Goal: Ask a question: Seek information or help from site administrators or community

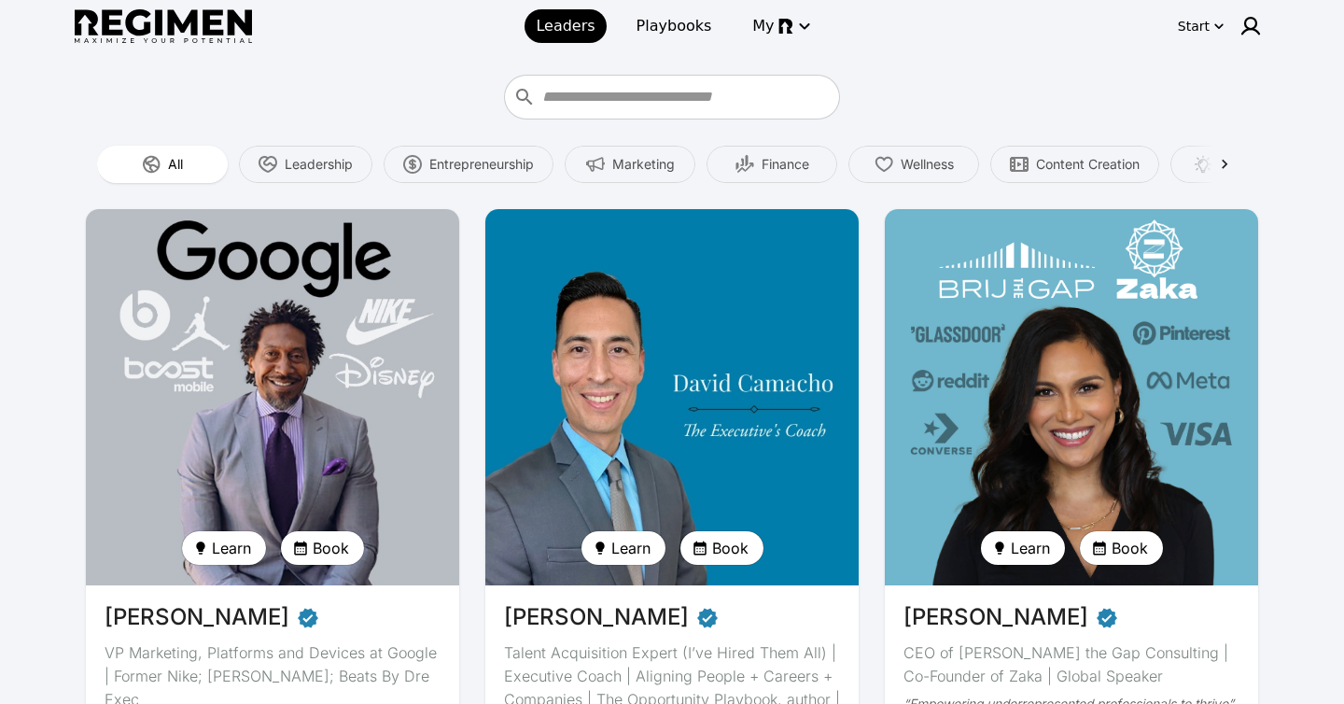
click at [767, 414] on img at bounding box center [672, 396] width 385 height 387
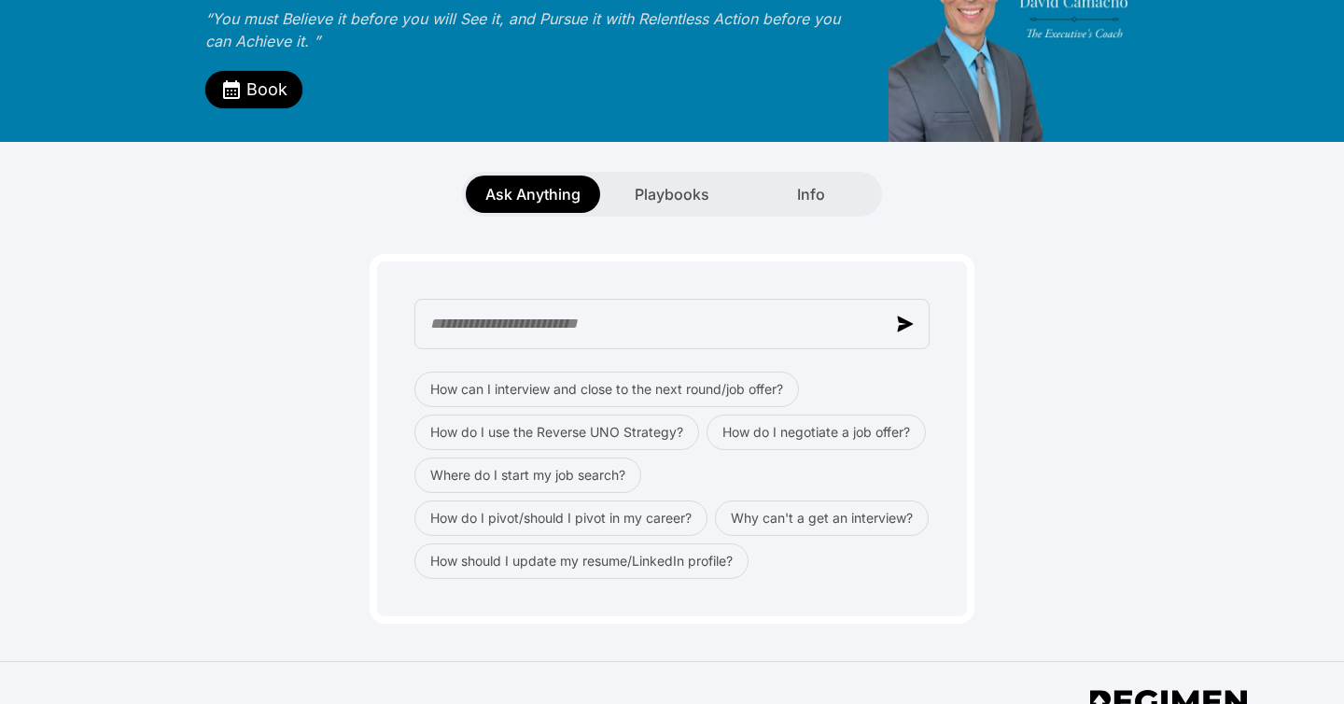
scroll to position [211, 0]
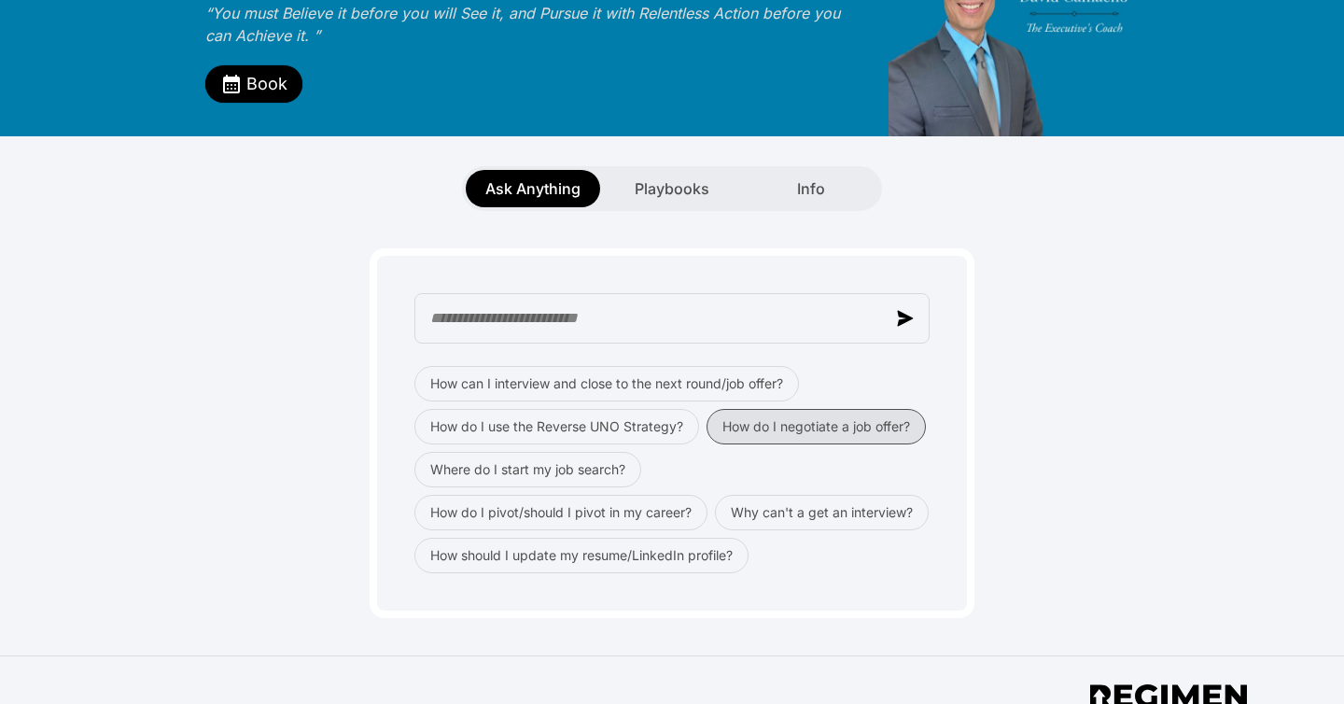
click at [796, 409] on button "How do I negotiate a job offer?" at bounding box center [816, 426] width 219 height 35
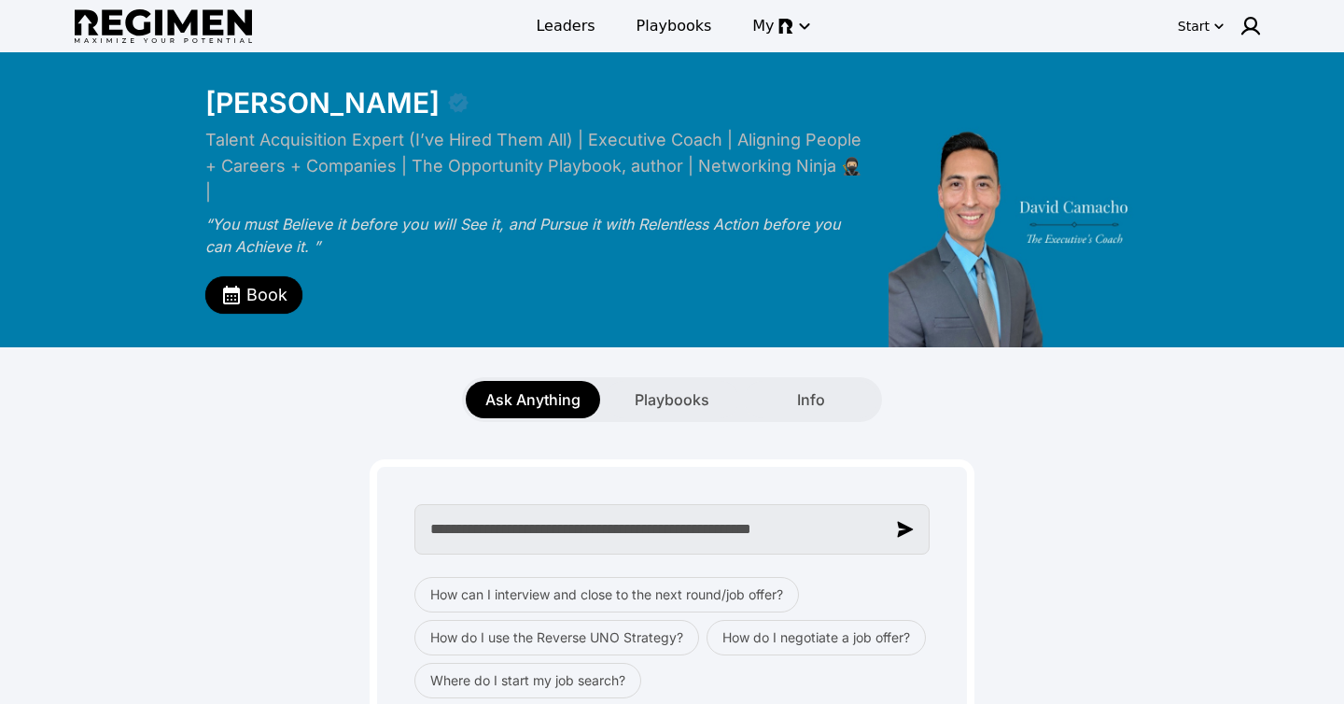
type input "**********"
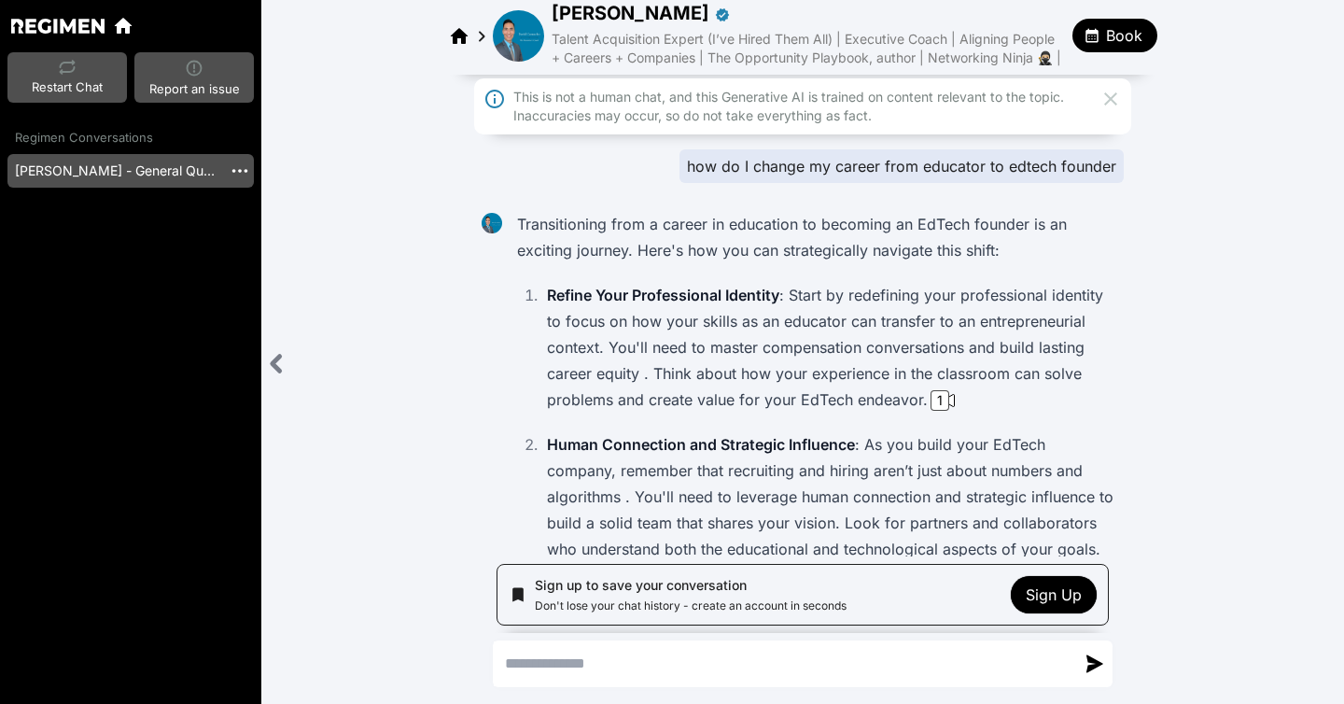
scroll to position [5, 0]
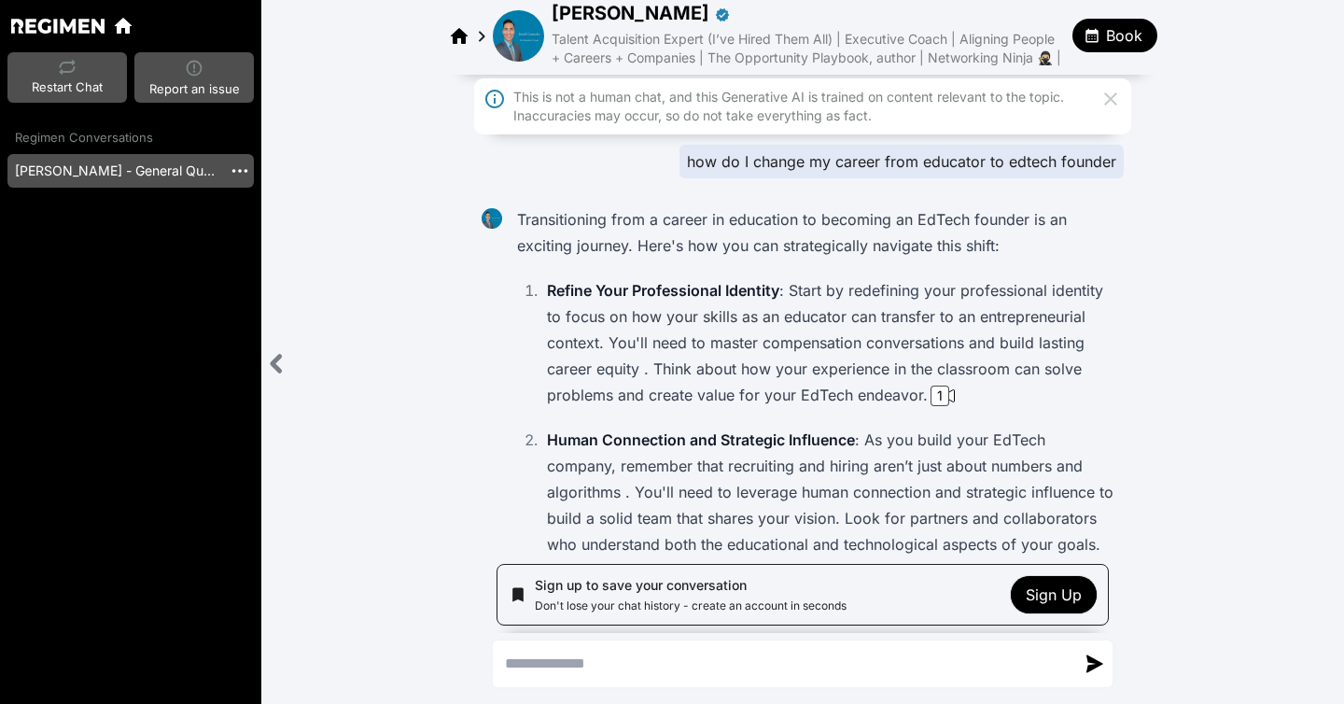
click at [1120, 110] on icon at bounding box center [1111, 99] width 22 height 22
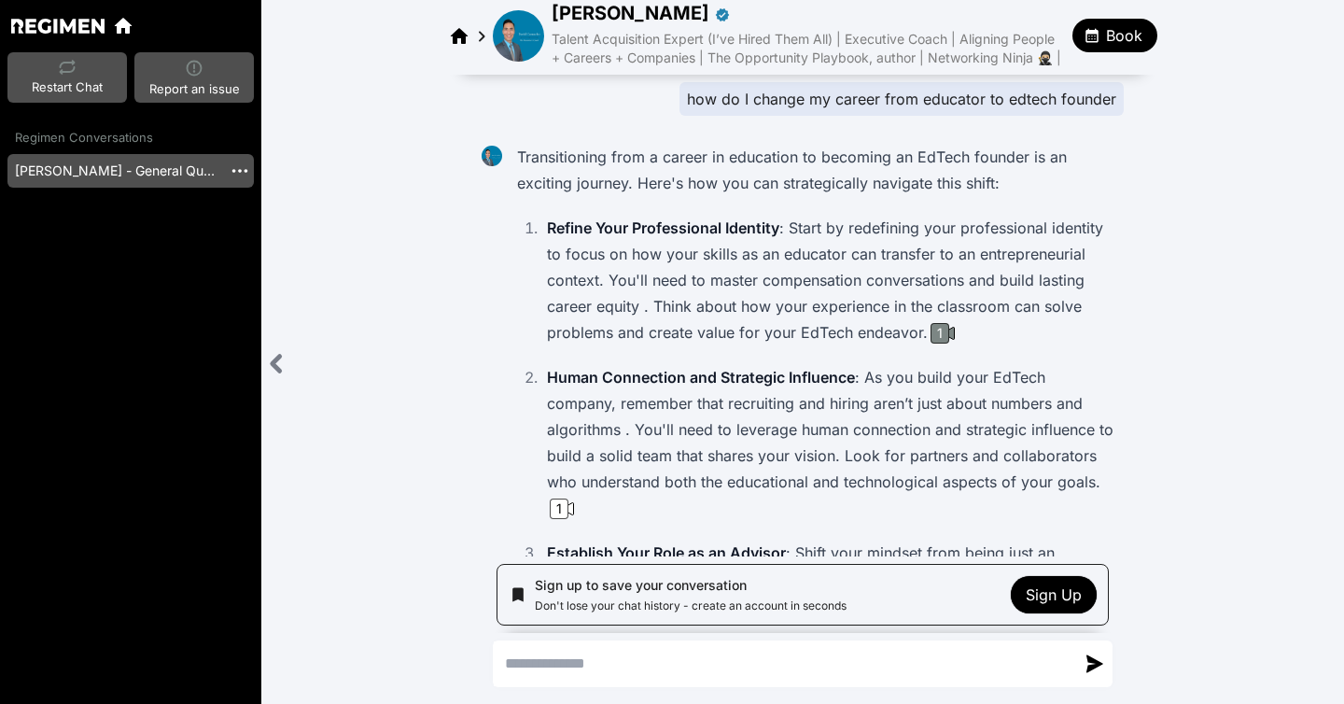
click at [939, 344] on div "1" at bounding box center [940, 333] width 19 height 21
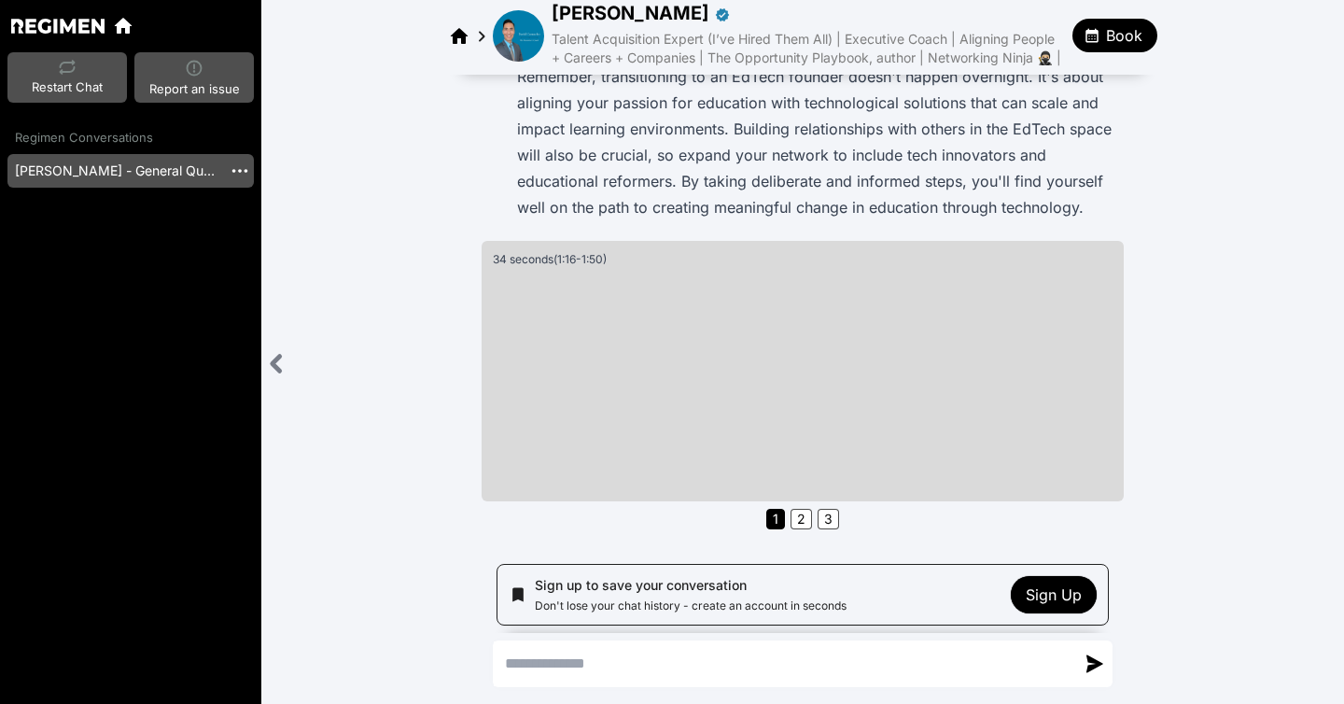
scroll to position [832, 0]
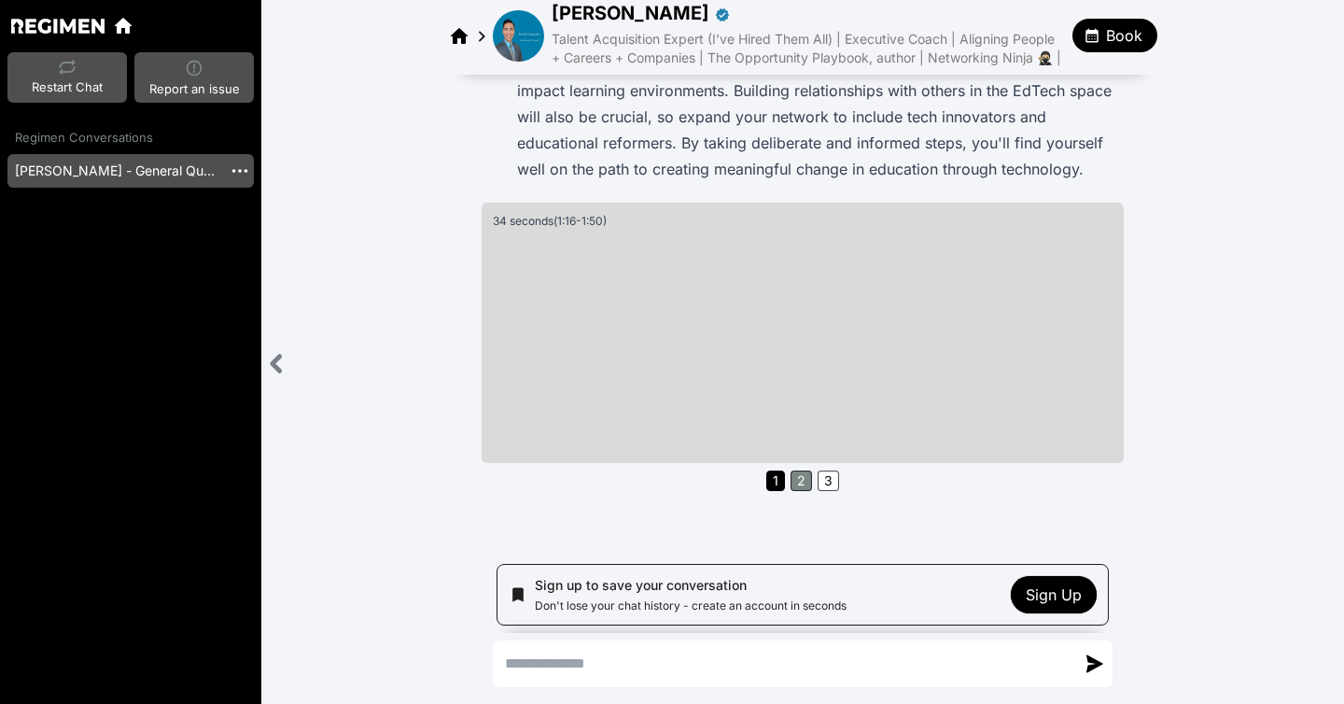
click at [800, 482] on button "2" at bounding box center [801, 480] width 21 height 21
click at [829, 479] on button "3" at bounding box center [828, 480] width 21 height 21
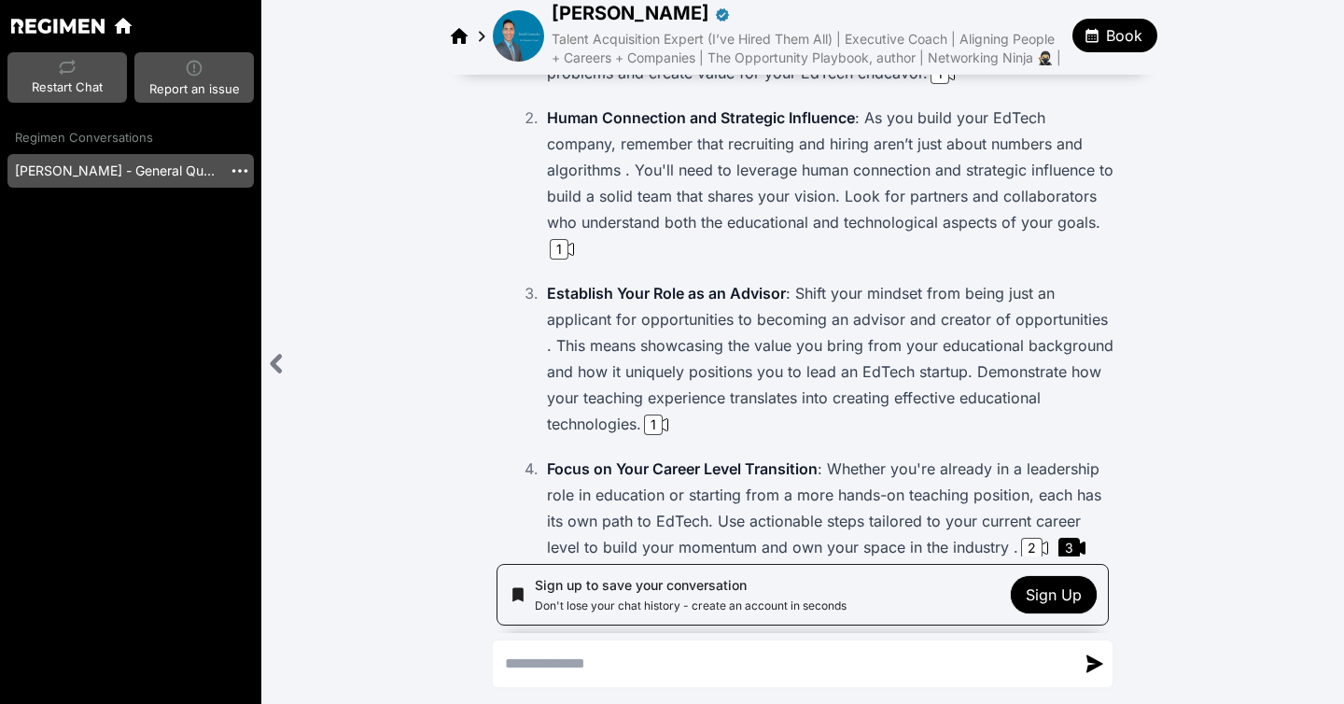
scroll to position [0, 0]
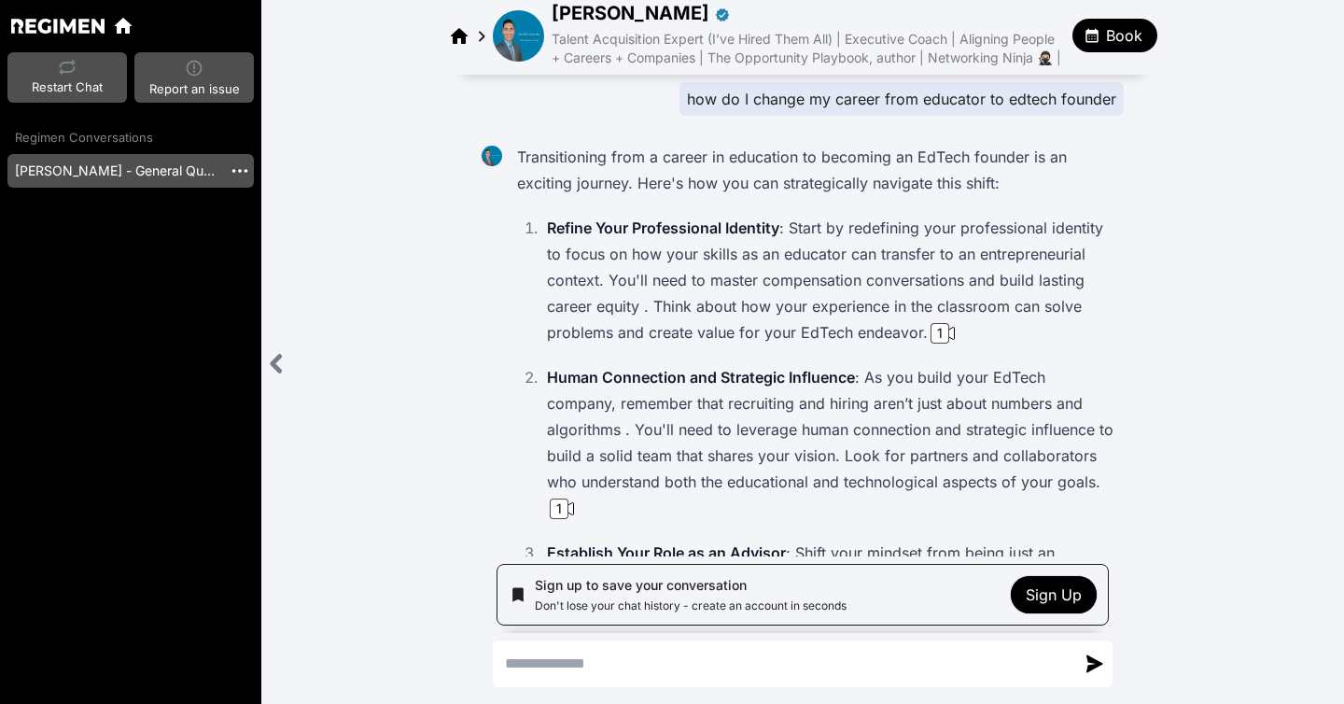
click at [119, 28] on icon at bounding box center [123, 26] width 17 height 16
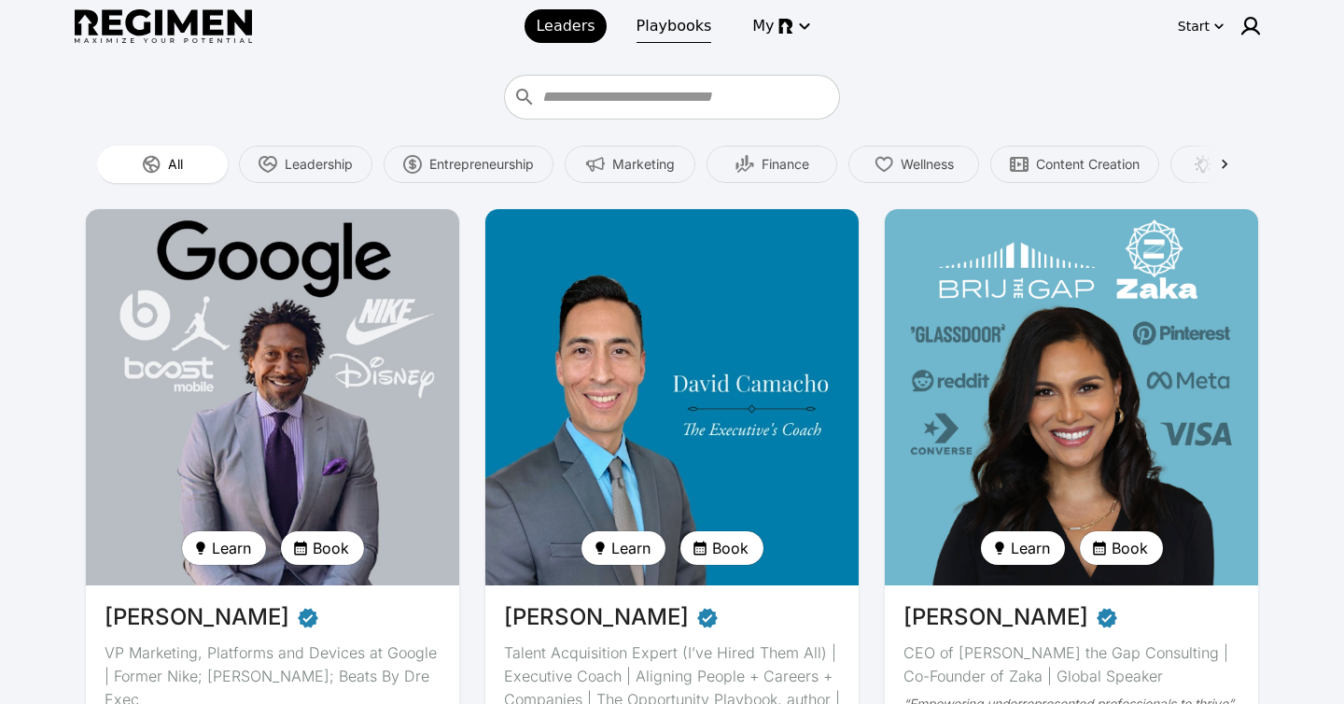
click at [680, 20] on span "Playbooks" at bounding box center [675, 26] width 76 height 22
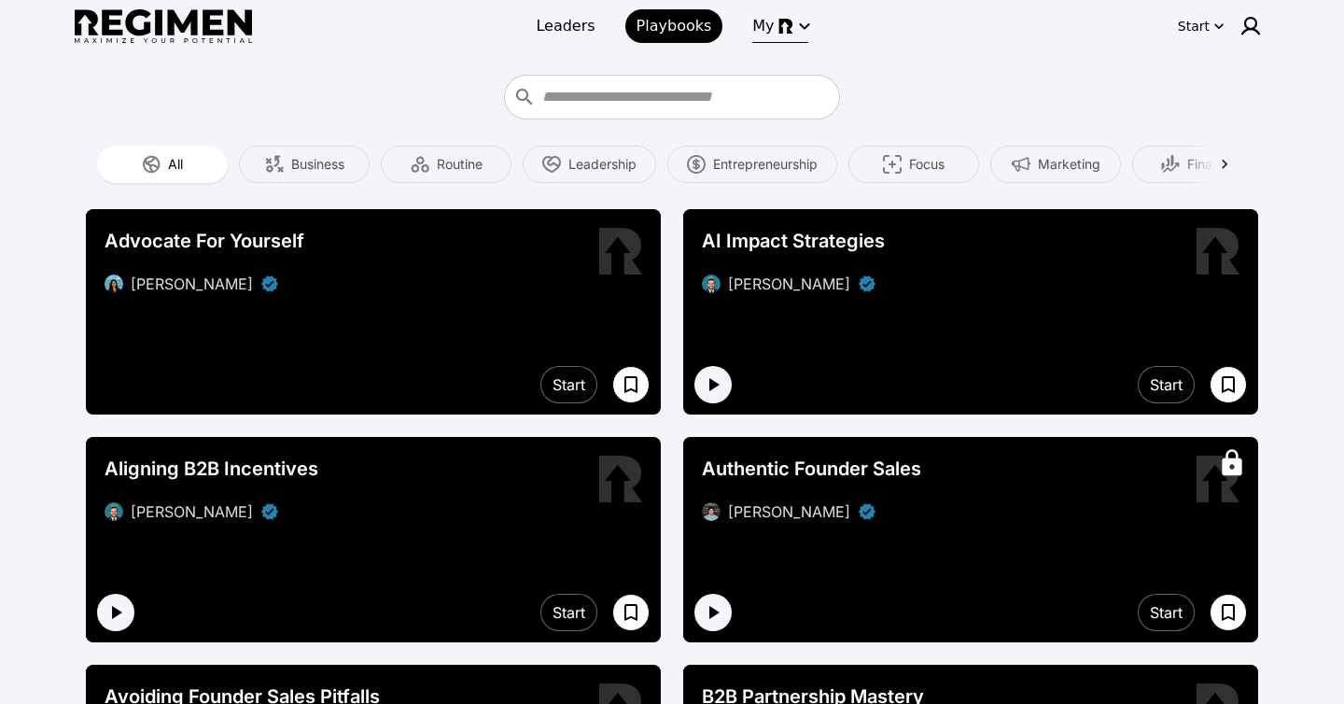
click at [793, 30] on icon "button" at bounding box center [804, 26] width 22 height 22
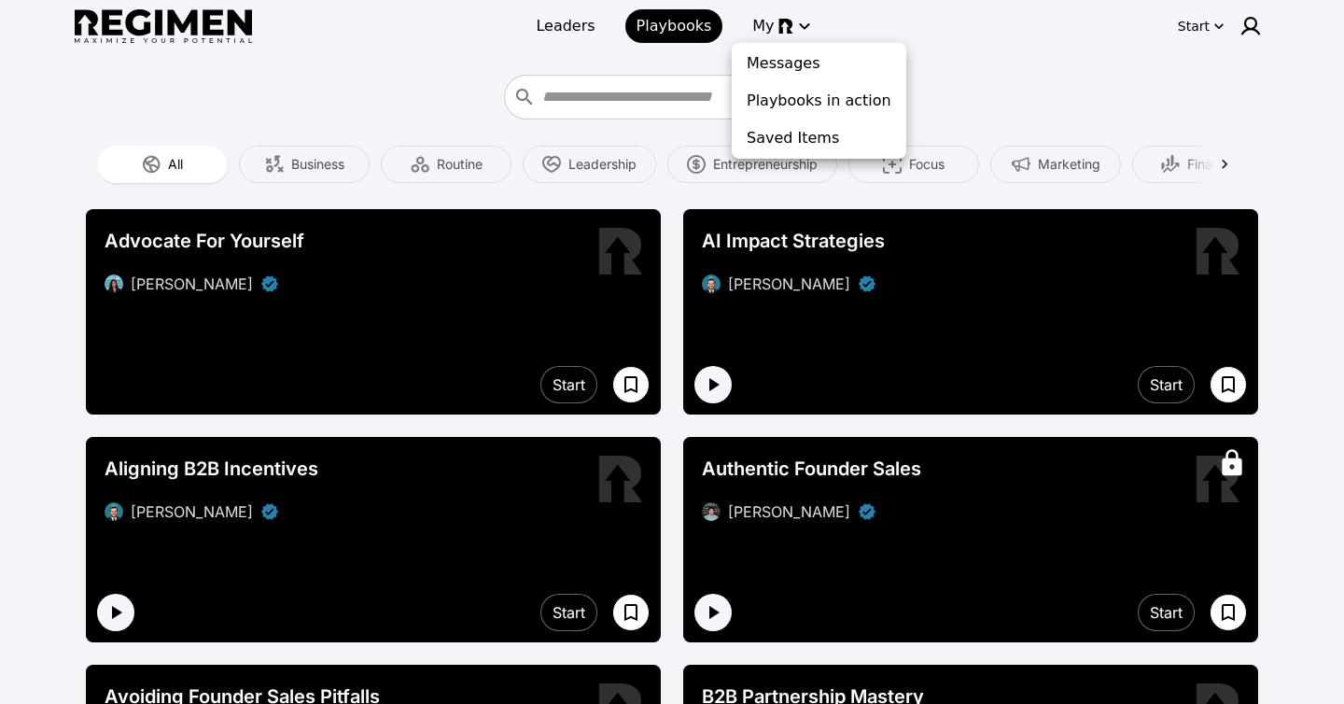
click at [577, 30] on div at bounding box center [672, 352] width 1344 height 704
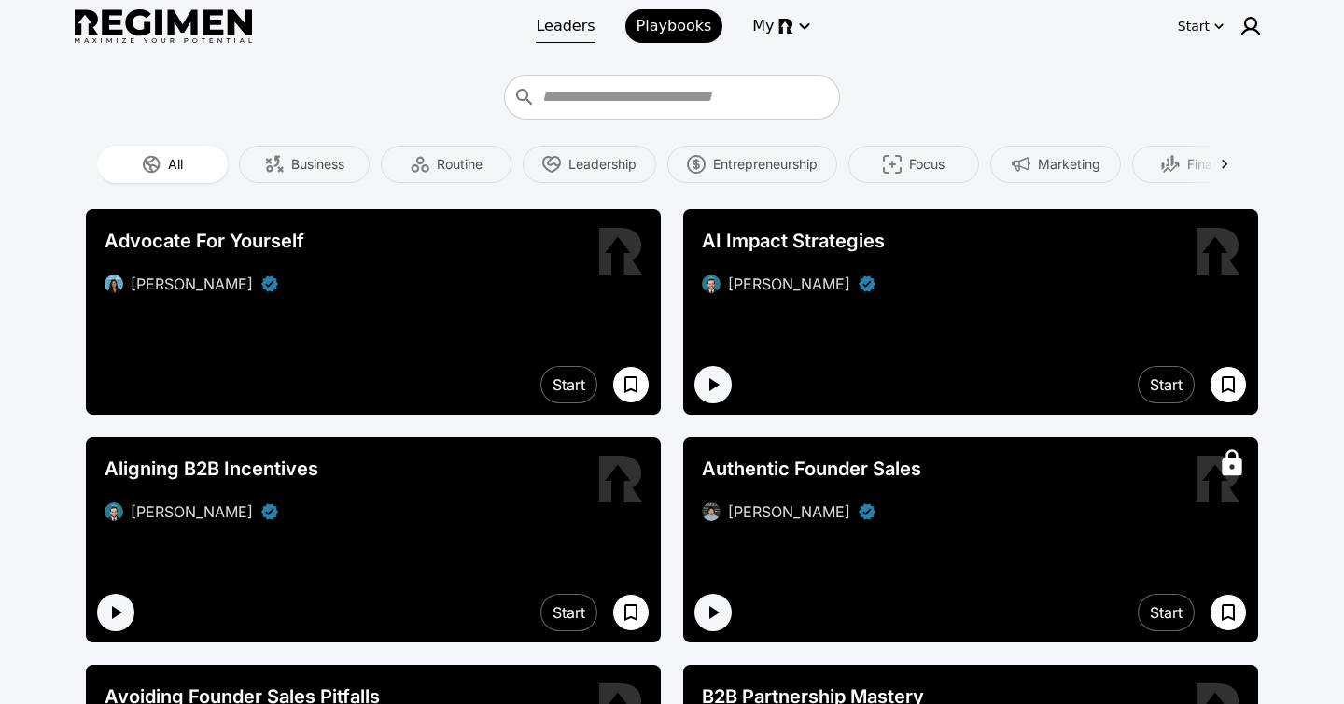
click at [571, 22] on span "Leaders" at bounding box center [565, 26] width 59 height 22
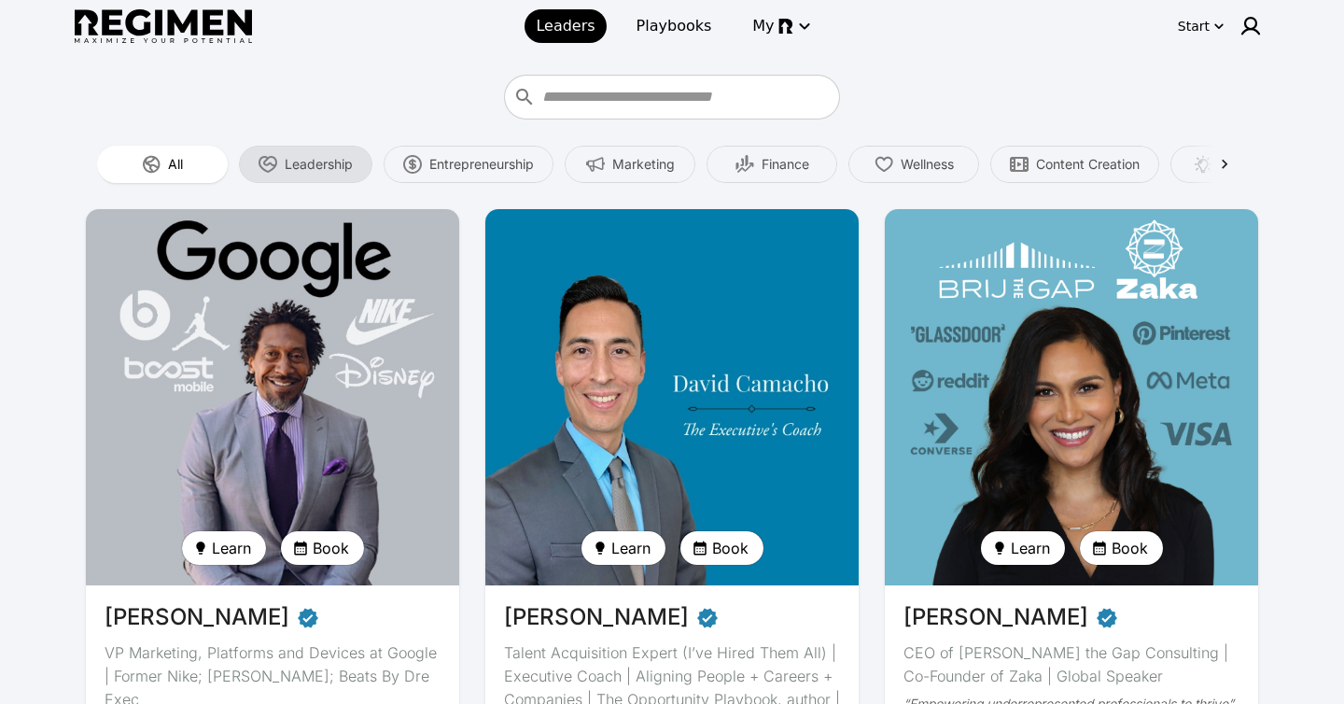
click at [321, 174] on div "Leadership" at bounding box center [305, 164] width 133 height 37
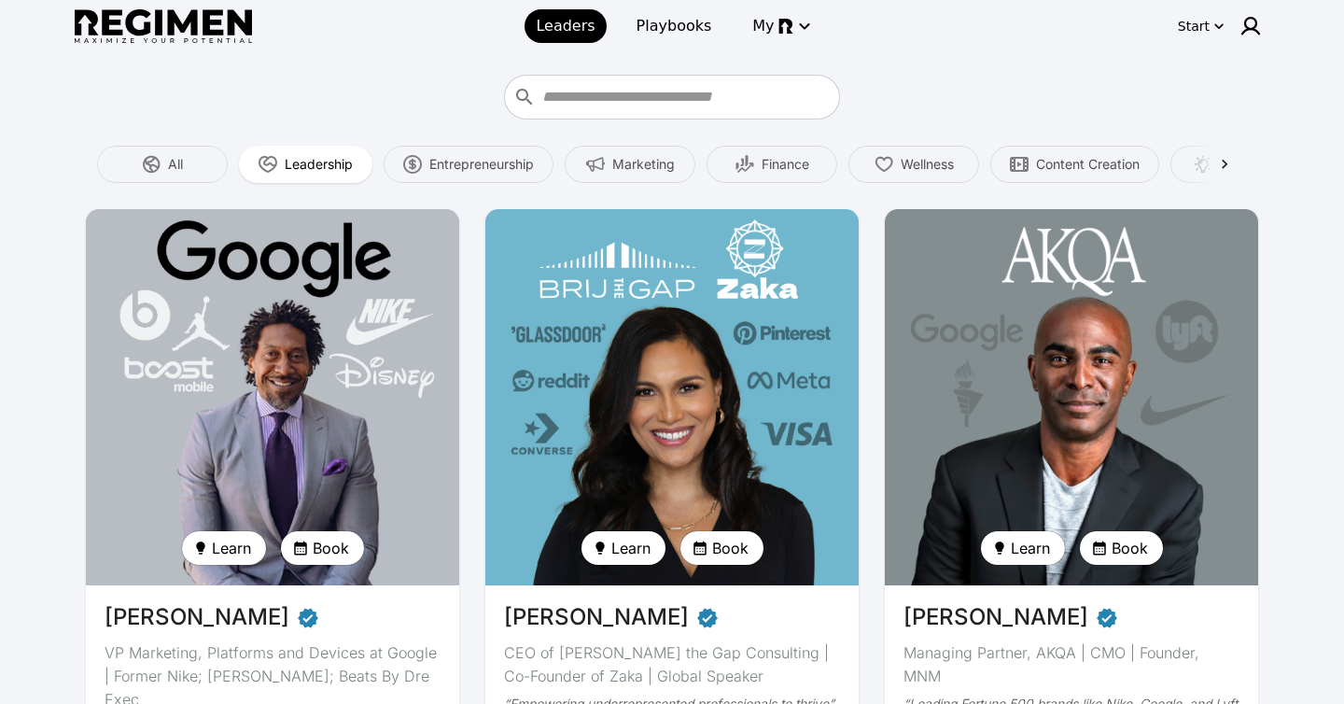
scroll to position [29, 0]
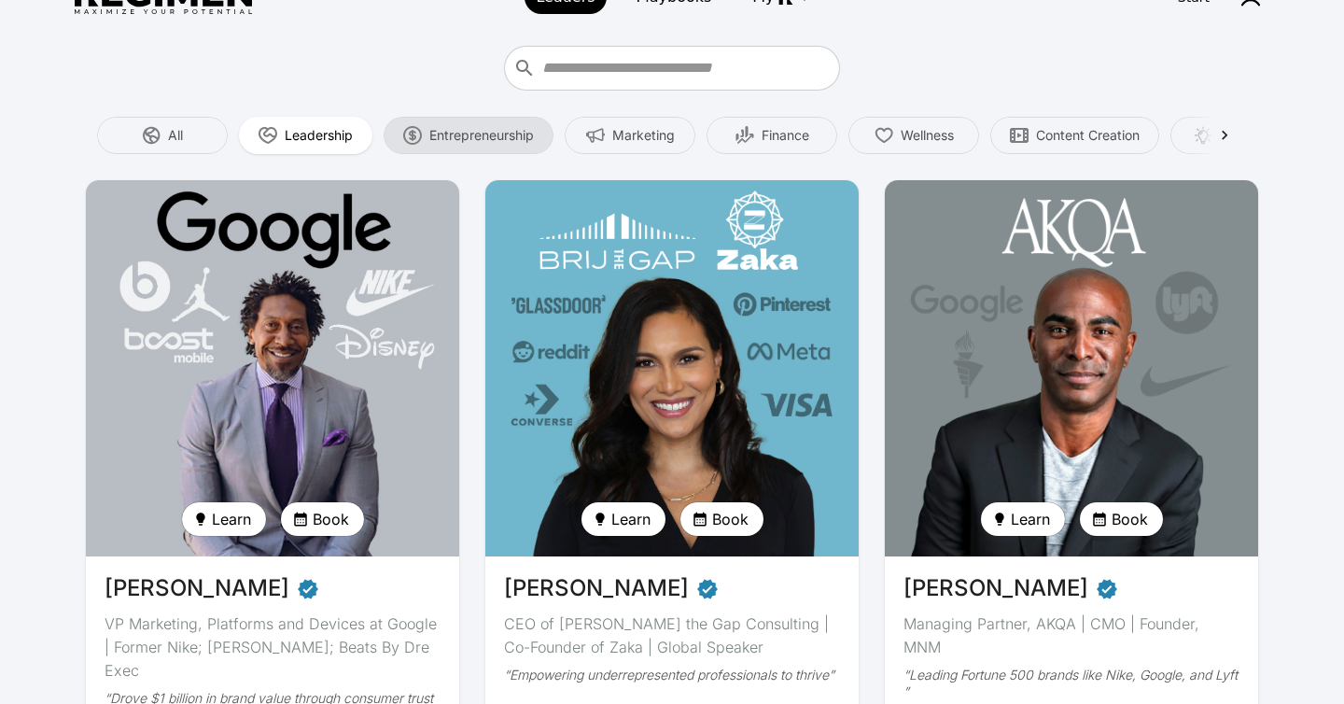
click at [452, 136] on span "Entrepreneurship" at bounding box center [481, 135] width 105 height 19
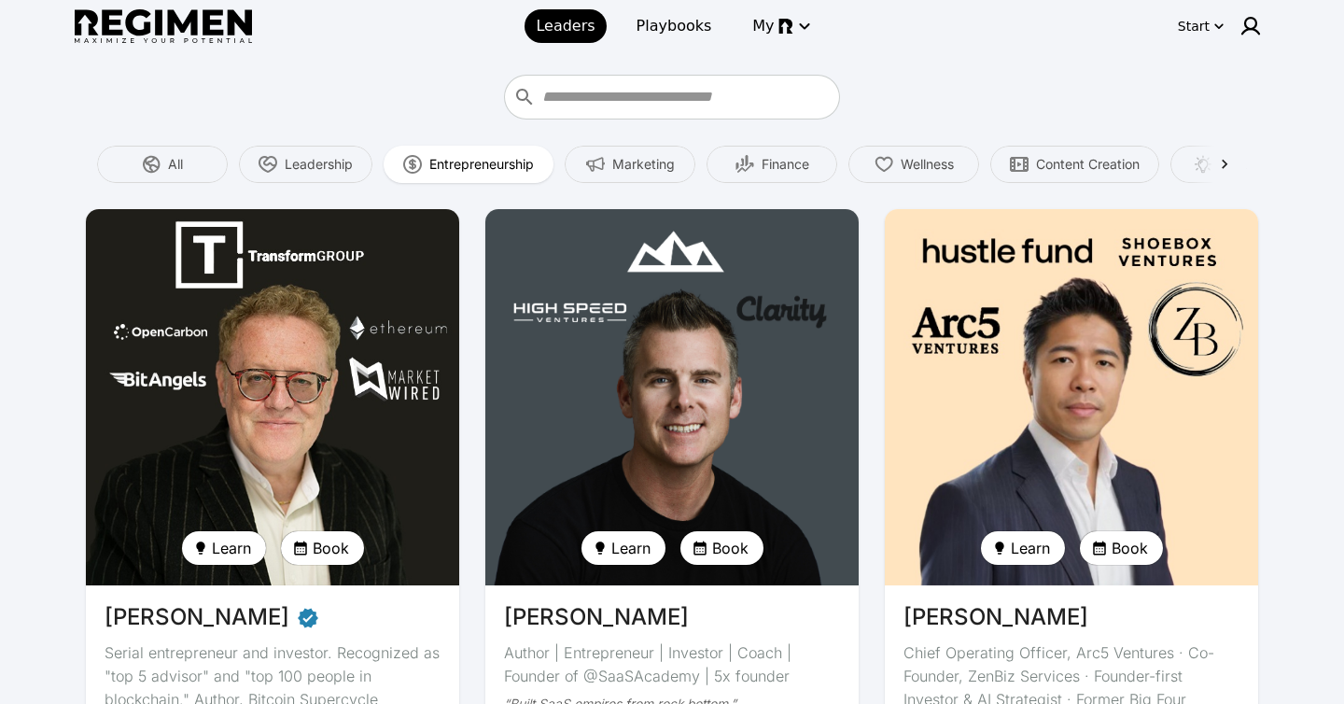
click at [1031, 99] on div at bounding box center [672, 97] width 1172 height 45
click at [1059, 156] on span "Content Creation" at bounding box center [1088, 164] width 104 height 19
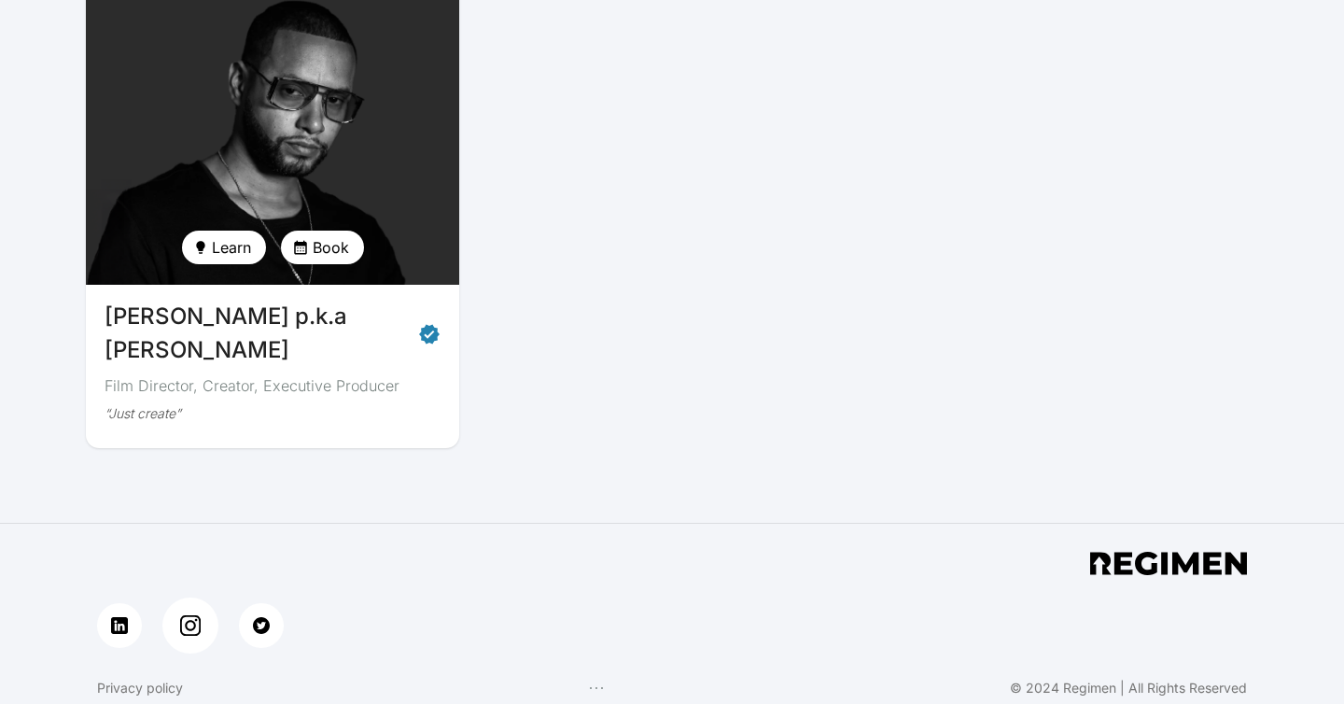
scroll to position [304, 0]
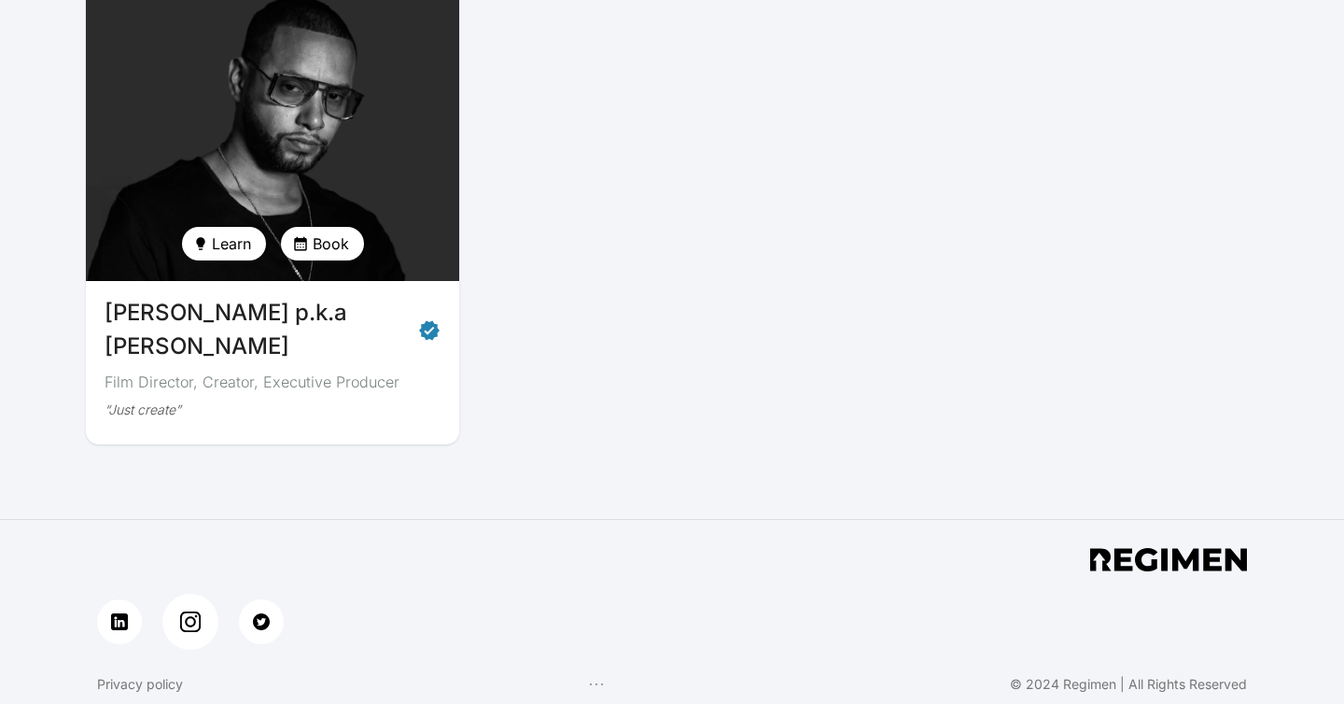
click at [188, 631] on img at bounding box center [190, 621] width 21 height 21
click at [119, 628] on img at bounding box center [119, 621] width 21 height 21
